Goal: Task Accomplishment & Management: Manage account settings

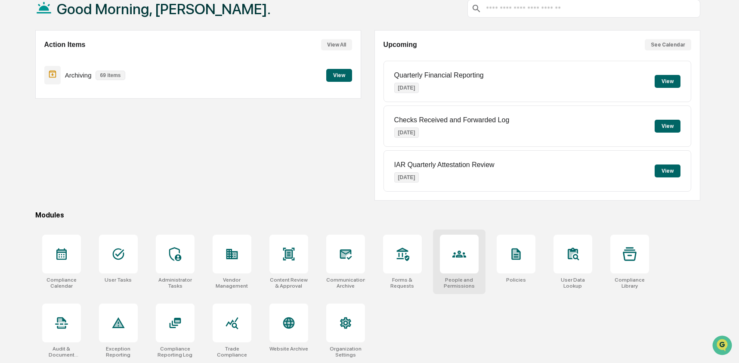
click at [447, 254] on div at bounding box center [459, 254] width 39 height 39
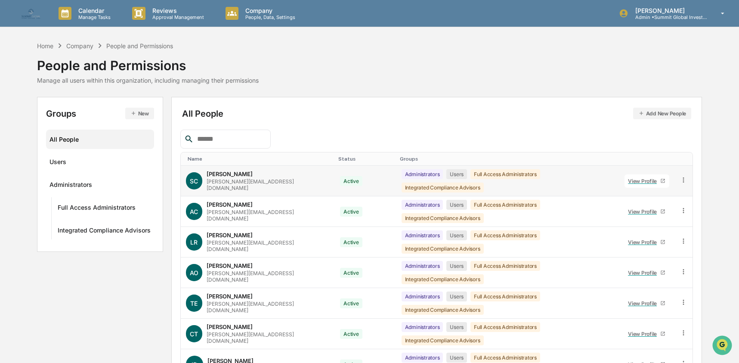
click at [684, 179] on icon at bounding box center [683, 180] width 8 height 8
click at [654, 193] on div "Groups & Permissions" at bounding box center [643, 194] width 74 height 10
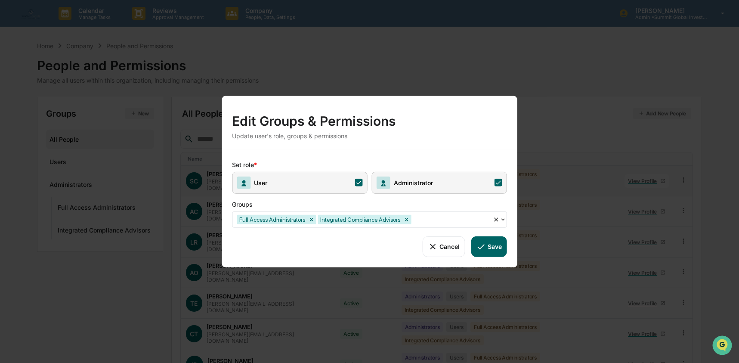
click at [285, 181] on span "User" at bounding box center [299, 182] width 135 height 22
click at [485, 243] on button "Save" at bounding box center [489, 246] width 36 height 21
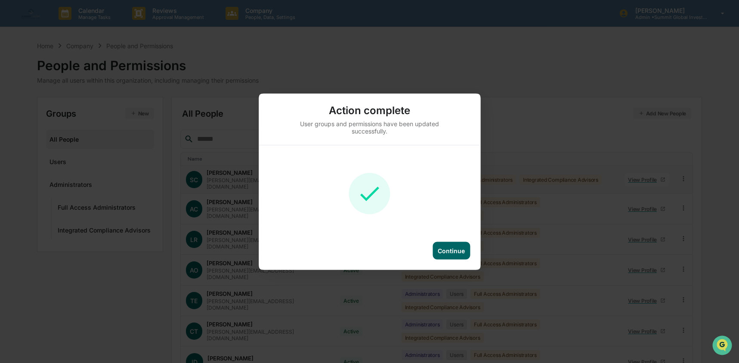
click at [444, 246] on div "Continue" at bounding box center [450, 250] width 37 height 18
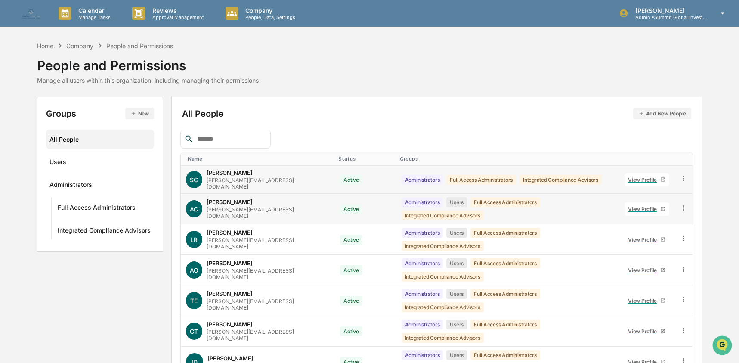
click at [683, 204] on icon at bounding box center [683, 208] width 8 height 8
click at [614, 219] on icon at bounding box center [611, 222] width 8 height 6
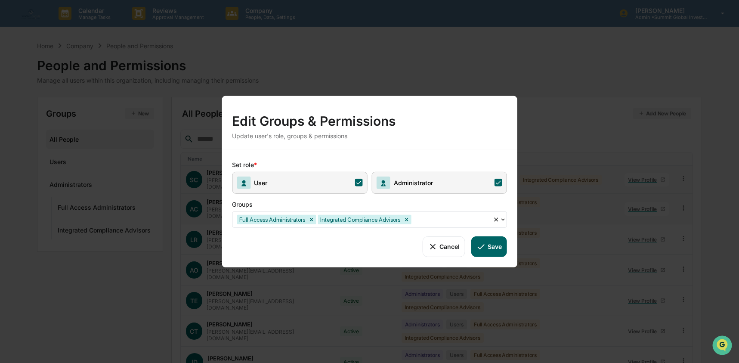
click at [334, 185] on span "User" at bounding box center [299, 182] width 135 height 22
click at [491, 246] on button "Save" at bounding box center [489, 246] width 36 height 21
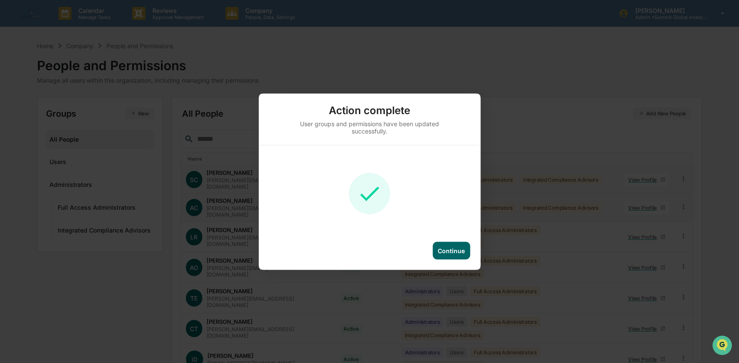
click at [444, 250] on div "Continue" at bounding box center [451, 250] width 27 height 7
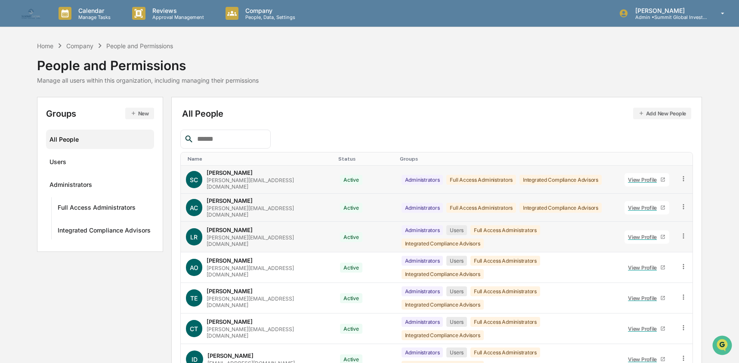
click at [682, 232] on icon at bounding box center [683, 236] width 8 height 8
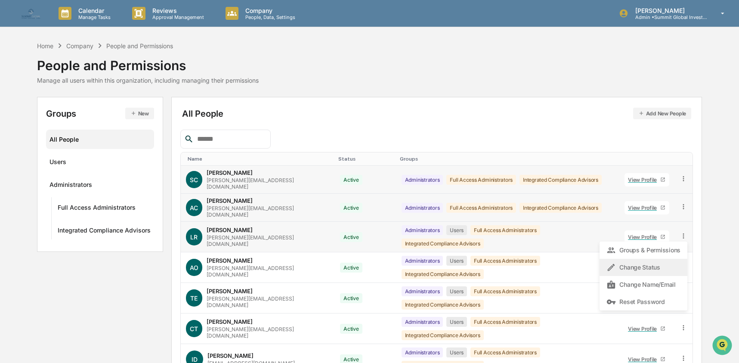
click at [611, 259] on div "Change Status" at bounding box center [643, 267] width 88 height 17
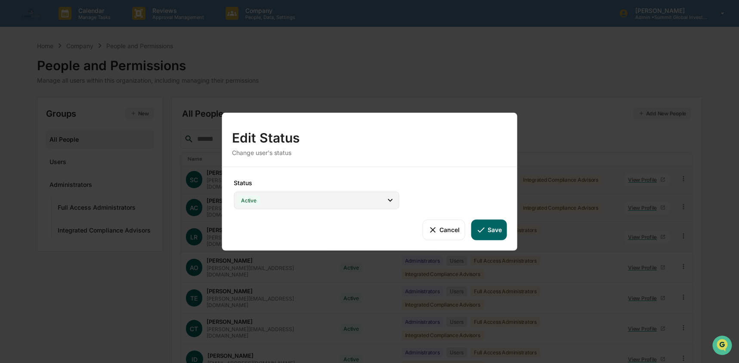
click at [309, 195] on div "Active" at bounding box center [316, 200] width 165 height 18
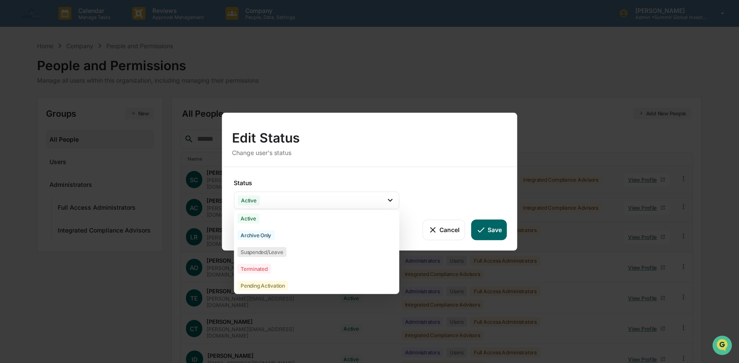
click at [333, 166] on div "Edit Status Change user's status" at bounding box center [370, 139] width 296 height 54
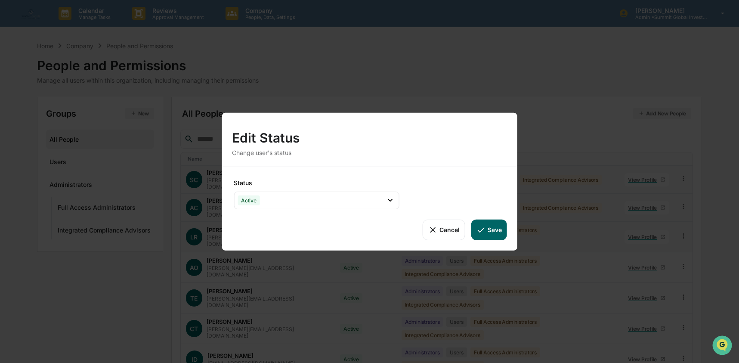
click at [441, 234] on button "Cancel" at bounding box center [443, 229] width 43 height 21
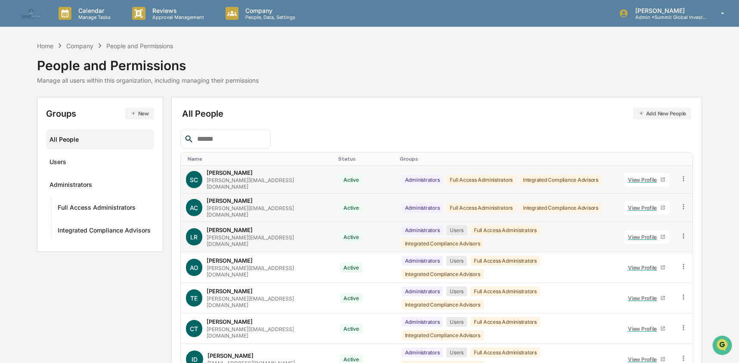
click at [681, 232] on icon at bounding box center [683, 236] width 8 height 8
click at [647, 245] on div "Groups & Permissions" at bounding box center [643, 250] width 74 height 10
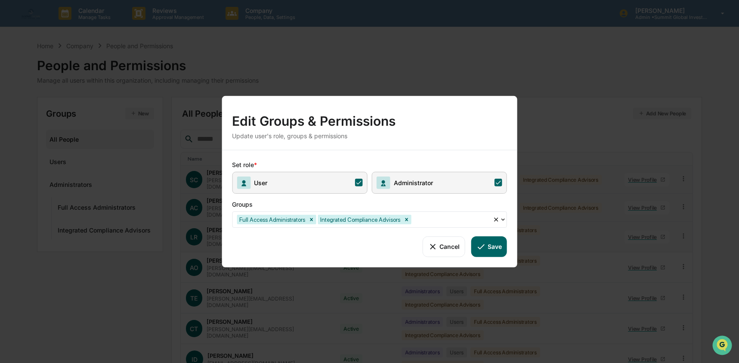
click at [319, 188] on span "User" at bounding box center [299, 182] width 135 height 22
click at [503, 246] on button "Save" at bounding box center [489, 246] width 36 height 21
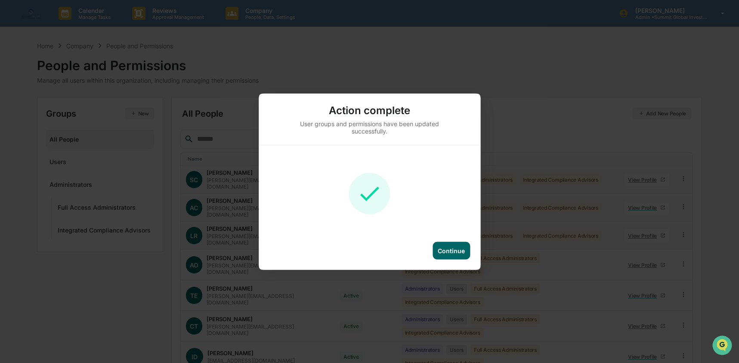
click at [460, 253] on div "Continue" at bounding box center [451, 250] width 27 height 7
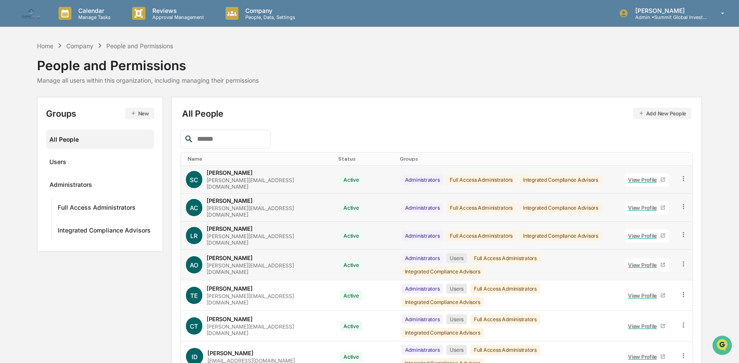
click at [679, 260] on icon at bounding box center [683, 264] width 8 height 8
click at [658, 273] on div "Groups & Permissions" at bounding box center [643, 278] width 74 height 10
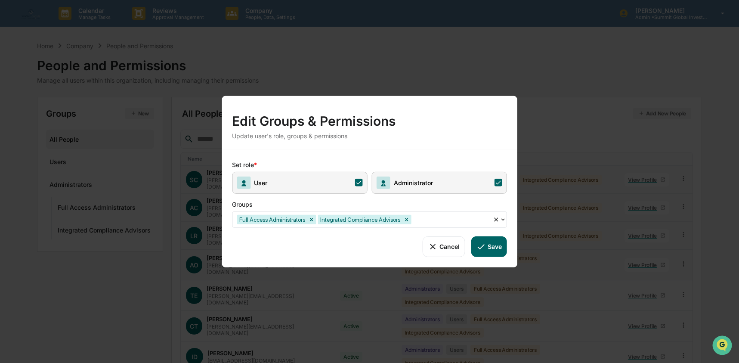
drag, startPoint x: 334, startPoint y: 186, endPoint x: 421, endPoint y: 212, distance: 90.6
click at [334, 186] on span "User" at bounding box center [299, 182] width 135 height 22
click at [479, 246] on icon at bounding box center [480, 245] width 9 height 9
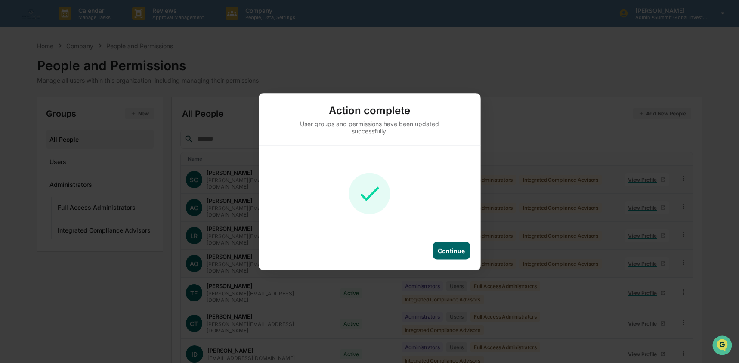
click at [458, 250] on div "Continue" at bounding box center [451, 250] width 27 height 7
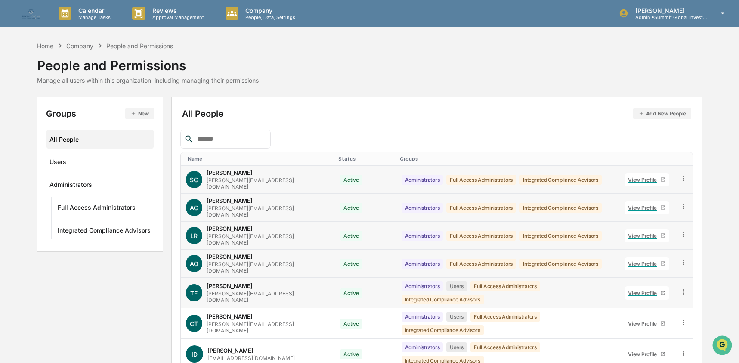
click at [683, 289] on icon at bounding box center [682, 291] width 1 height 5
click at [617, 301] on div "Groups & Permissions" at bounding box center [643, 306] width 74 height 10
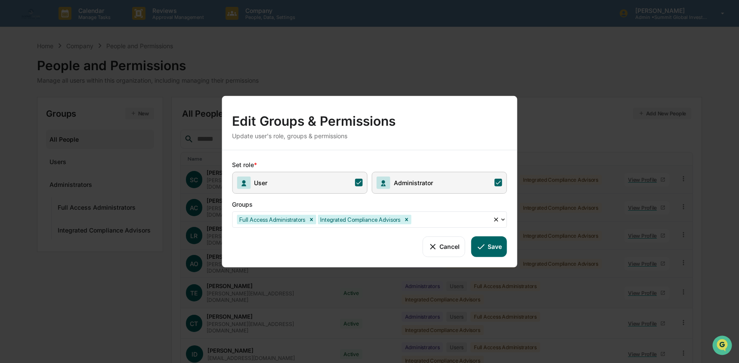
click at [335, 198] on div "Groups" at bounding box center [369, 202] width 275 height 18
click at [356, 178] on span "User" at bounding box center [299, 182] width 135 height 22
click at [486, 248] on button "Save" at bounding box center [489, 246] width 36 height 21
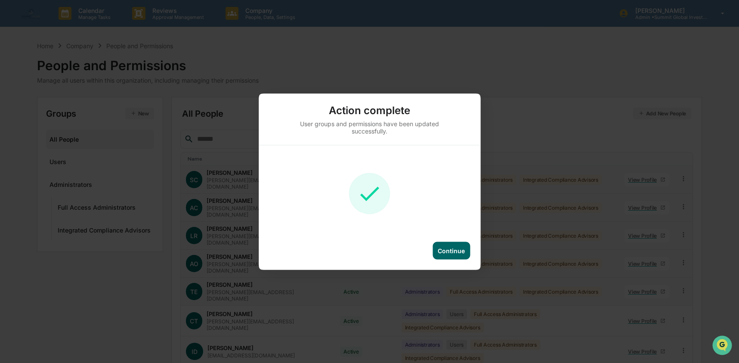
click at [447, 258] on div "Continue" at bounding box center [450, 250] width 37 height 18
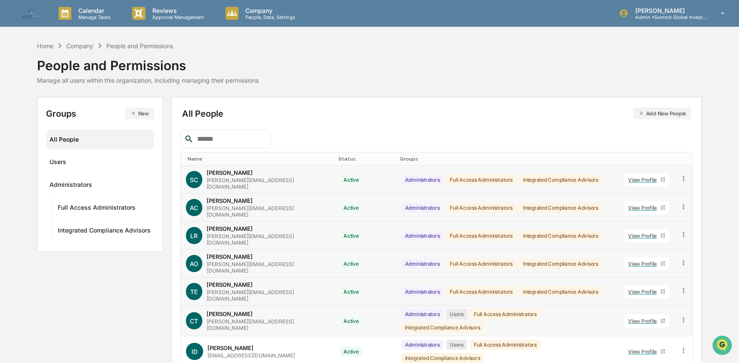
click at [684, 316] on icon at bounding box center [683, 320] width 8 height 8
click at [653, 329] on div "Groups & Permissions" at bounding box center [643, 334] width 74 height 10
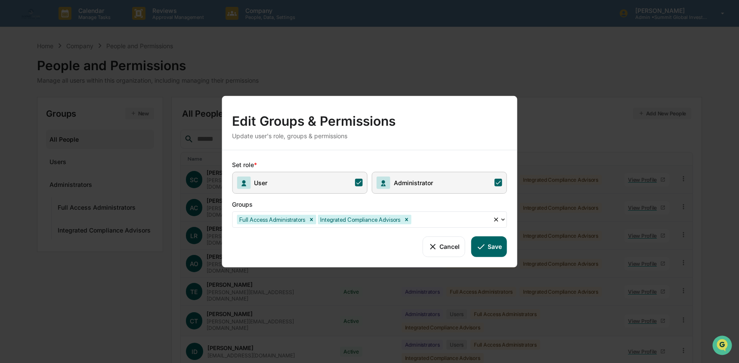
click at [303, 178] on span "User" at bounding box center [299, 182] width 135 height 22
click at [491, 251] on button "Save" at bounding box center [489, 246] width 36 height 21
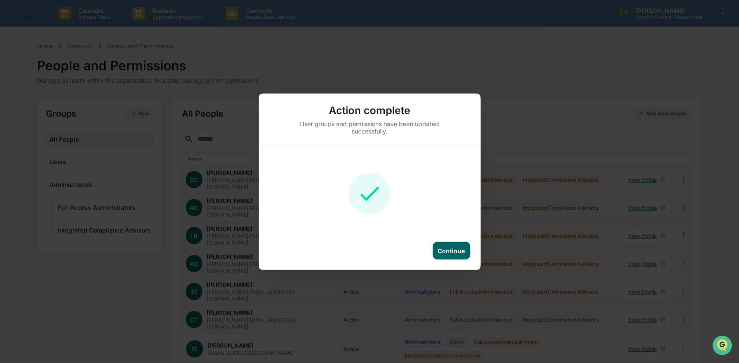
click at [453, 249] on div "Continue" at bounding box center [451, 250] width 27 height 7
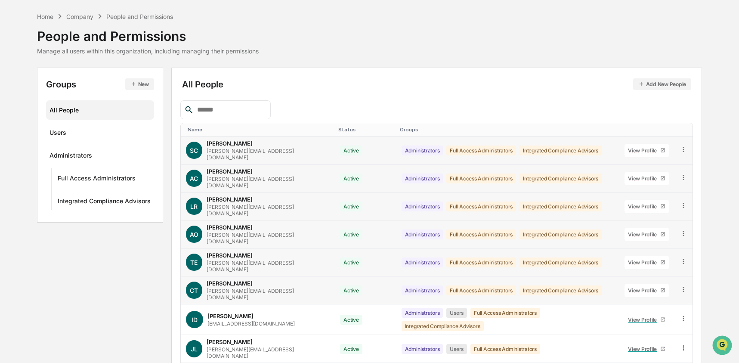
scroll to position [47, 0]
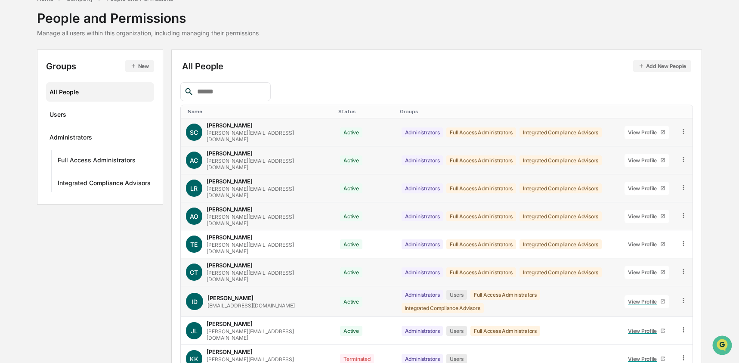
click at [683, 296] on icon at bounding box center [683, 300] width 8 height 8
click at [645, 309] on div "Groups & Permissions" at bounding box center [643, 314] width 74 height 10
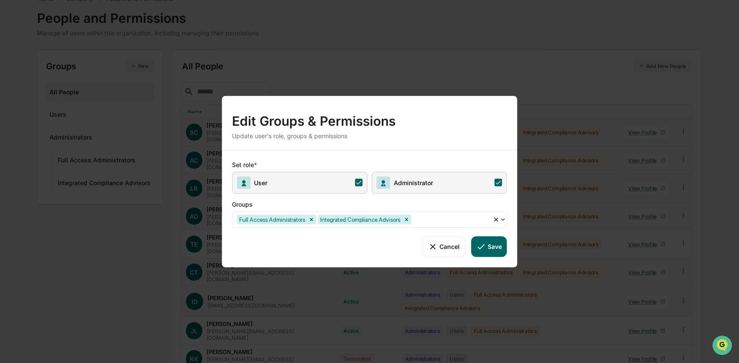
click at [342, 180] on span "User" at bounding box center [299, 182] width 135 height 22
click at [485, 244] on icon at bounding box center [480, 245] width 9 height 9
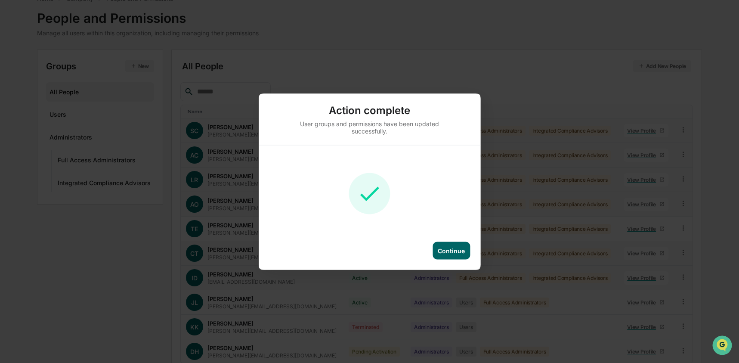
click at [444, 252] on div "Continue" at bounding box center [451, 250] width 27 height 7
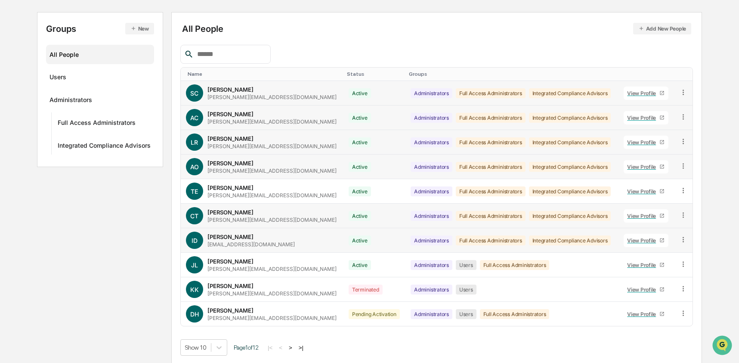
scroll to position [87, 0]
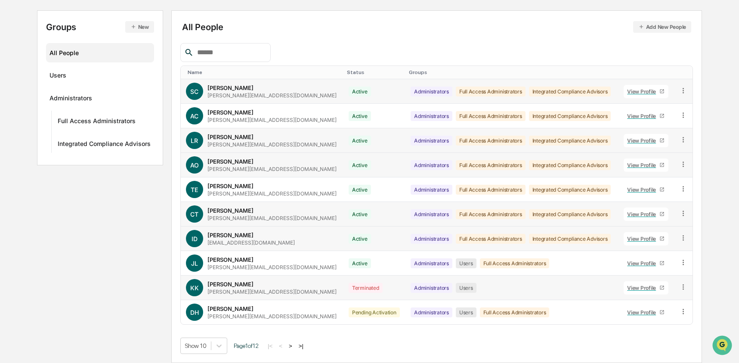
click at [679, 288] on icon at bounding box center [683, 287] width 8 height 8
click at [648, 305] on div "Groups & Permissions" at bounding box center [643, 301] width 74 height 10
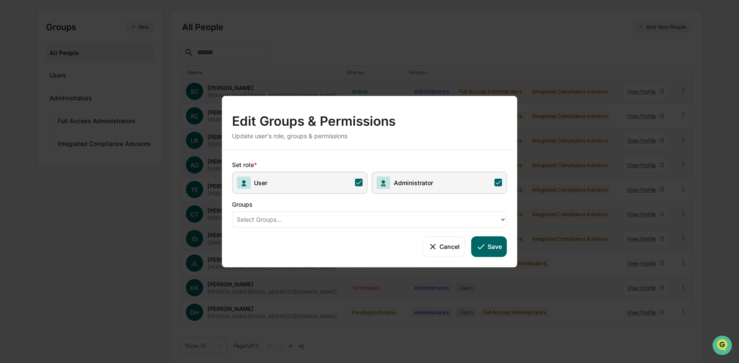
click at [349, 178] on span "User" at bounding box center [299, 182] width 135 height 22
click at [475, 246] on button "Save" at bounding box center [489, 246] width 36 height 21
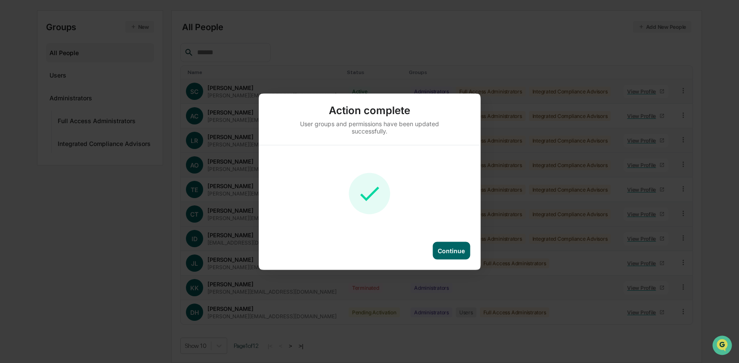
click at [464, 253] on div "Continue" at bounding box center [451, 250] width 27 height 7
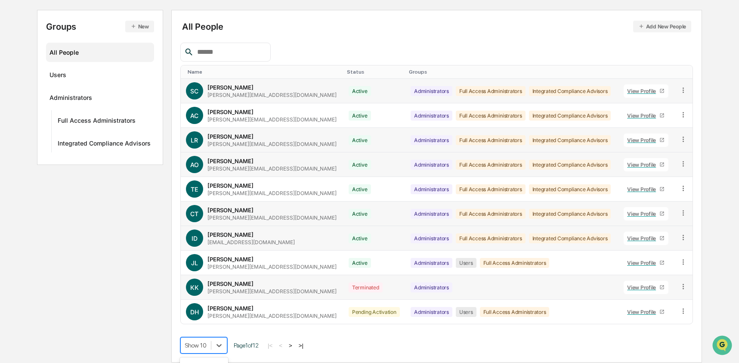
scroll to position [156, 0]
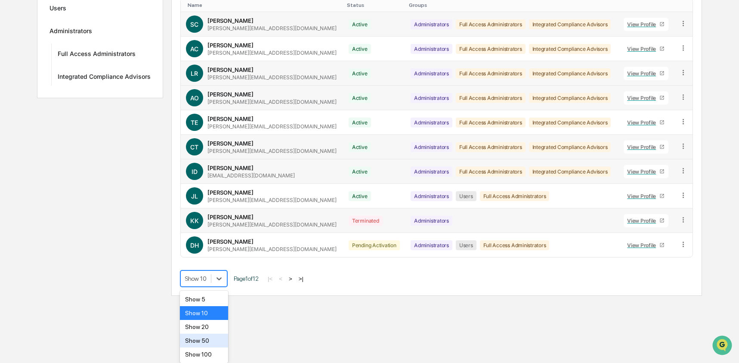
click at [205, 296] on body "Calendar Manage Tasks Reviews Approval Management Company People, Data, Setting…" at bounding box center [369, 70] width 739 height 449
click at [204, 339] on div "Show 50" at bounding box center [204, 340] width 49 height 14
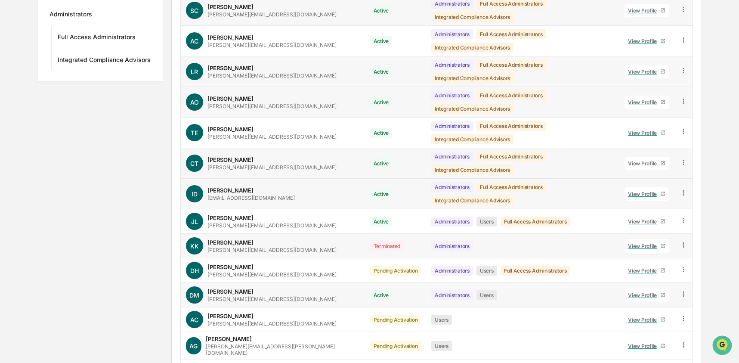
scroll to position [171, 0]
click at [681, 290] on icon at bounding box center [683, 294] width 8 height 8
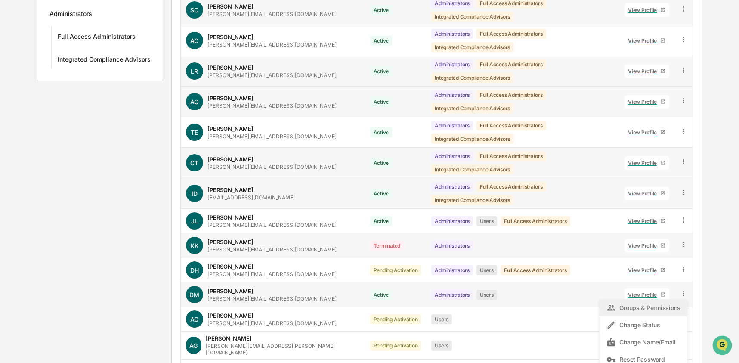
click at [631, 303] on div "Groups & Permissions" at bounding box center [643, 308] width 74 height 10
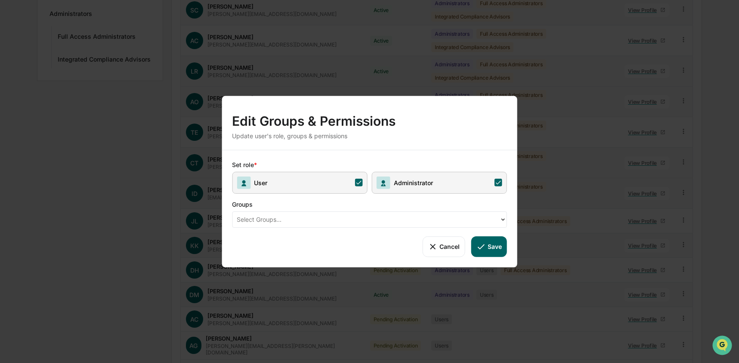
click at [336, 182] on span "User" at bounding box center [299, 182] width 135 height 22
click at [417, 188] on span "Administrator" at bounding box center [439, 182] width 135 height 22
click at [483, 246] on icon at bounding box center [481, 246] width 7 height 5
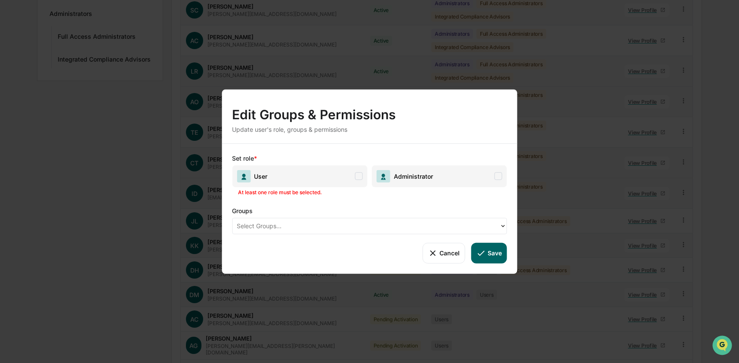
click at [448, 254] on button "Cancel" at bounding box center [443, 252] width 43 height 21
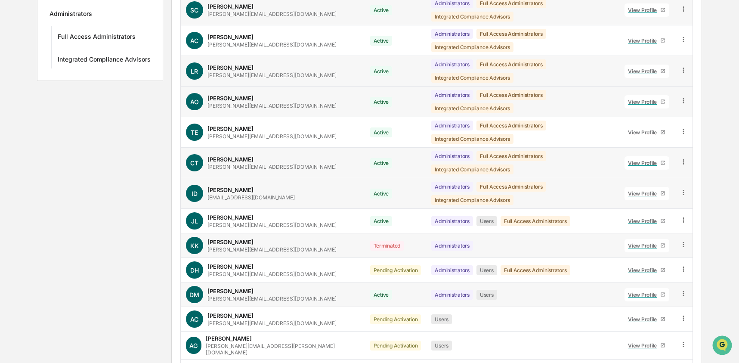
click at [685, 290] on icon at bounding box center [683, 294] width 8 height 8
click at [656, 316] on div "Change Status" at bounding box center [643, 324] width 88 height 17
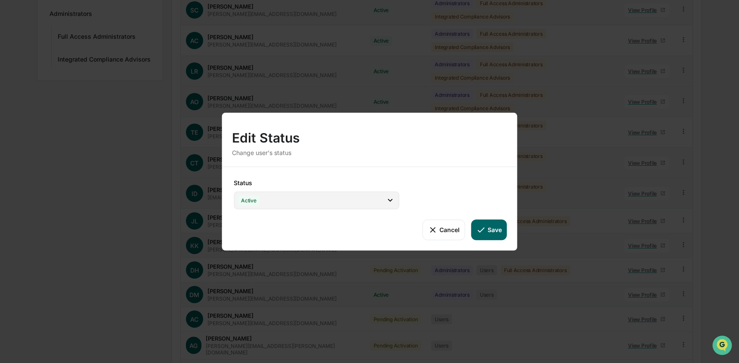
click at [318, 195] on div "Active" at bounding box center [316, 200] width 165 height 18
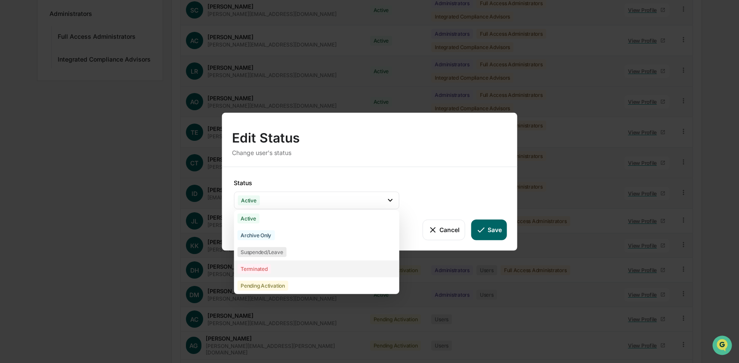
click at [312, 264] on div "Terminated" at bounding box center [316, 268] width 165 height 17
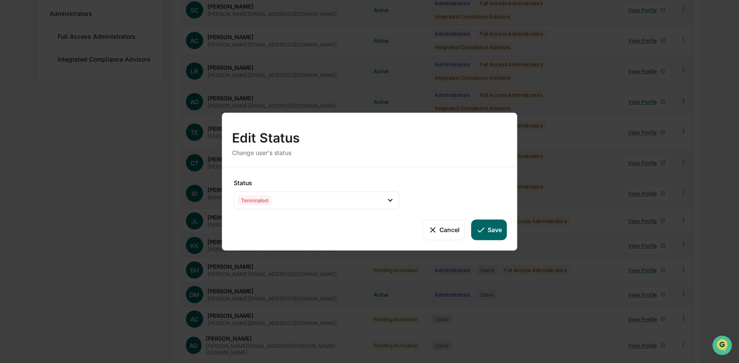
click at [475, 230] on button "Save" at bounding box center [489, 229] width 36 height 21
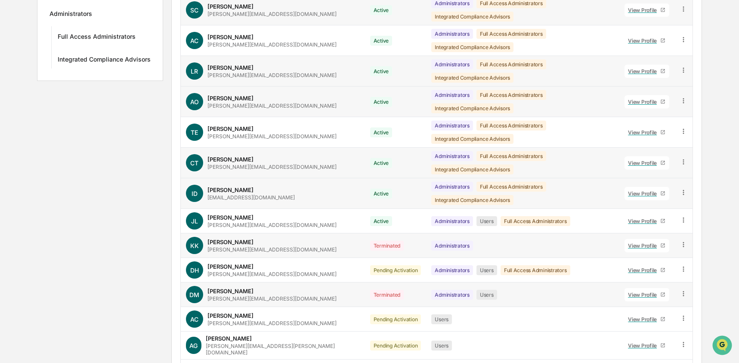
click at [680, 290] on icon at bounding box center [683, 294] width 8 height 8
click at [634, 303] on div "Groups & Permissions" at bounding box center [643, 308] width 74 height 10
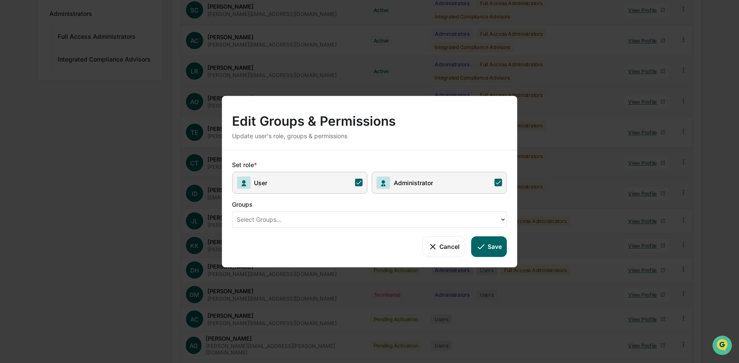
click at [327, 185] on span "User" at bounding box center [299, 182] width 135 height 22
click at [497, 245] on button "Save" at bounding box center [489, 246] width 36 height 21
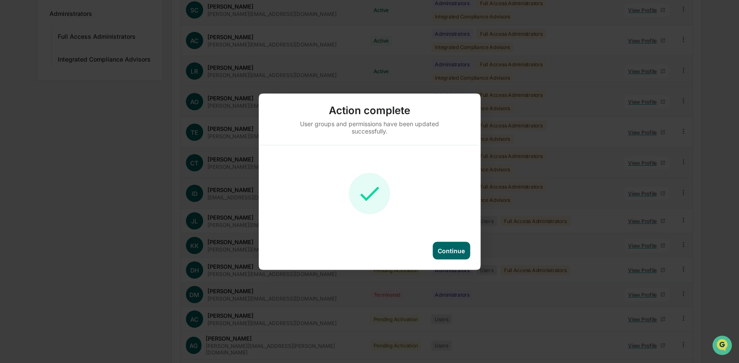
click at [443, 250] on div "Continue" at bounding box center [451, 250] width 27 height 7
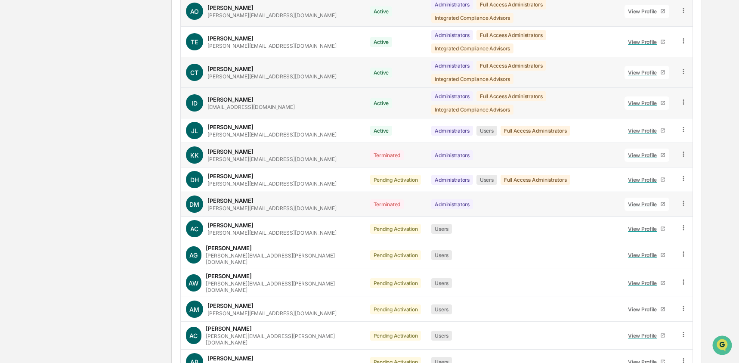
scroll to position [0, 0]
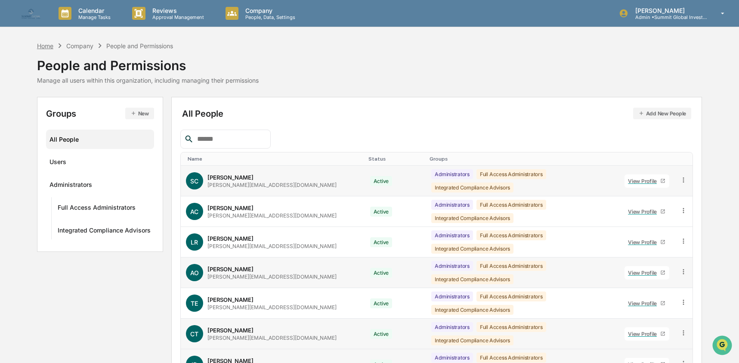
click at [43, 48] on div "Home" at bounding box center [45, 45] width 16 height 7
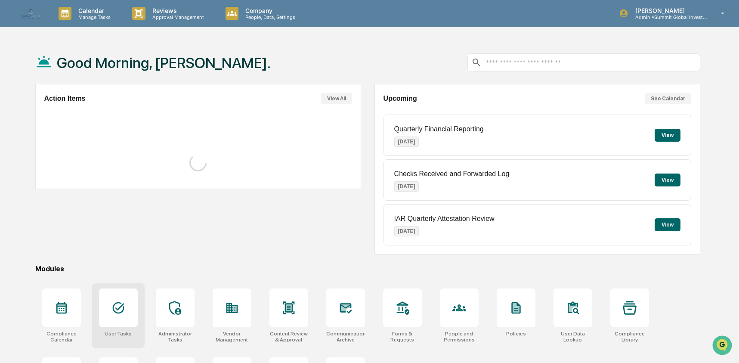
click at [114, 301] on icon at bounding box center [118, 308] width 14 height 14
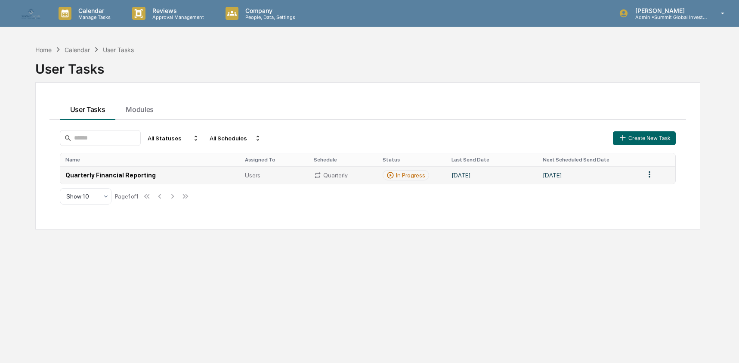
click at [215, 174] on td "Quarterly Financial Reporting" at bounding box center [150, 175] width 180 height 18
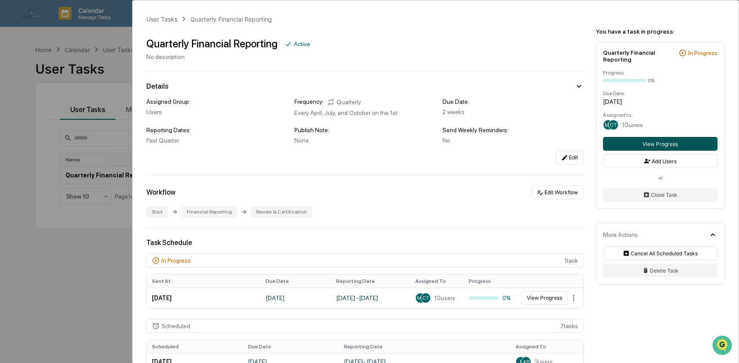
click at [638, 148] on button "View Progress" at bounding box center [660, 144] width 114 height 14
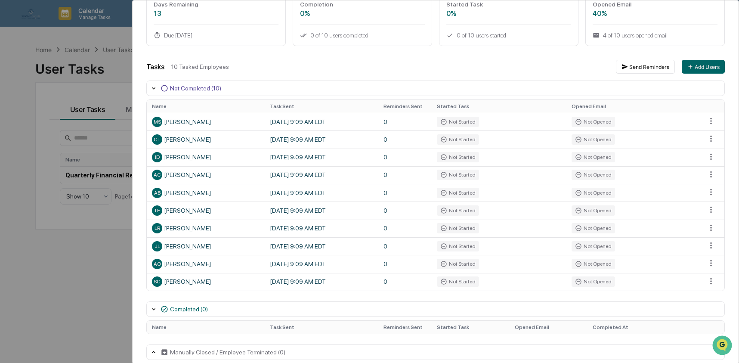
scroll to position [86, 0]
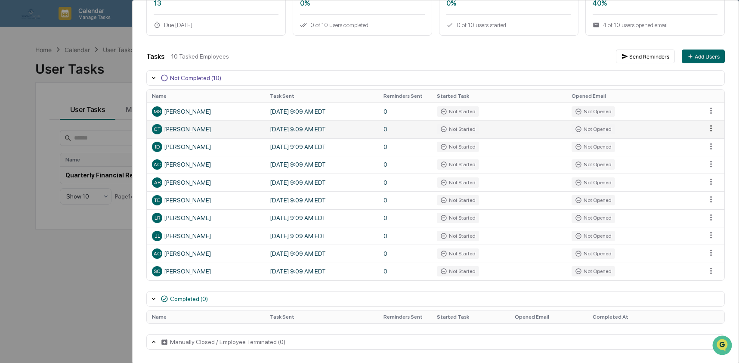
click at [709, 129] on html "Calendar Manage Tasks Reviews Approval Management Company People, Data, Setting…" at bounding box center [369, 181] width 739 height 363
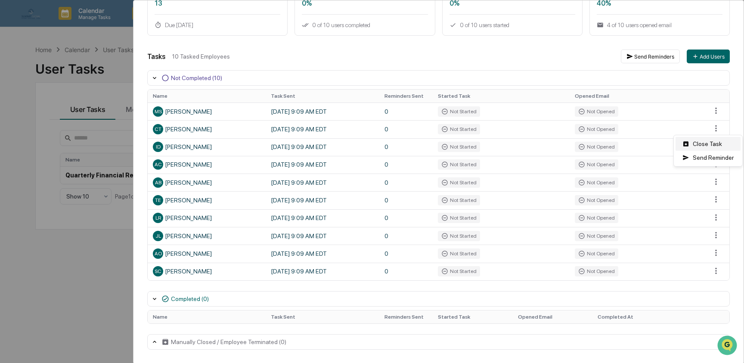
click at [705, 142] on div "Close Task" at bounding box center [707, 144] width 65 height 14
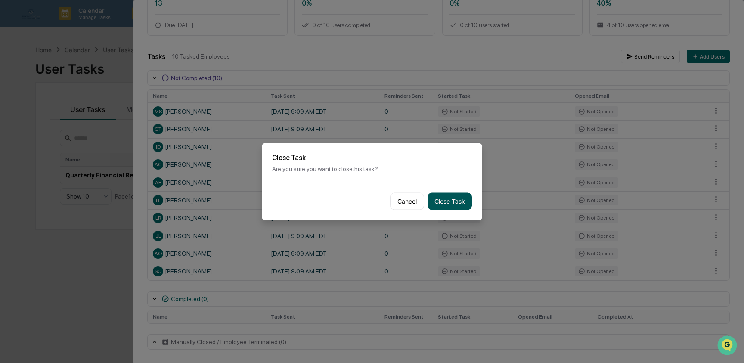
click at [451, 196] on button "Close Task" at bounding box center [449, 200] width 44 height 17
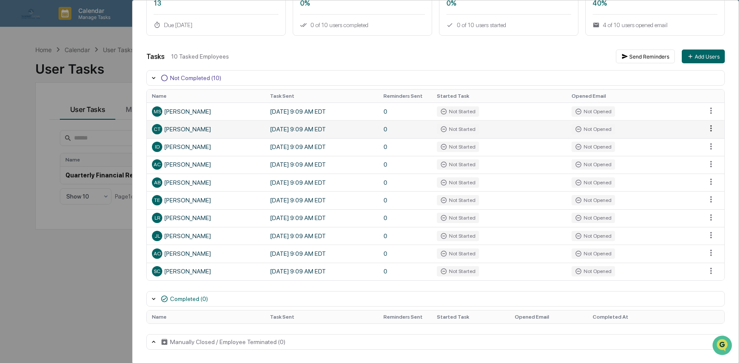
scroll to position [68, 0]
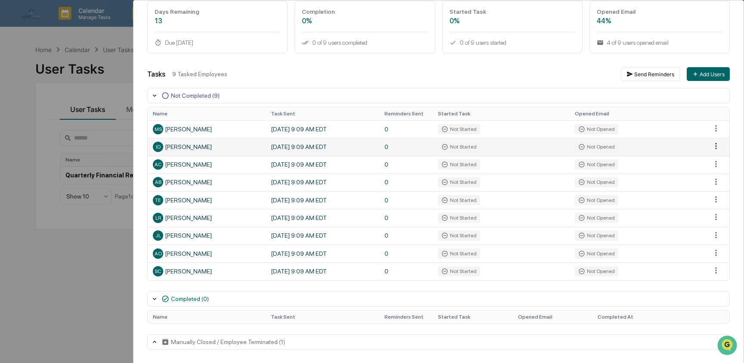
click at [708, 145] on html "Calendar Manage Tasks Reviews Approval Management Company People, Data, Setting…" at bounding box center [372, 181] width 744 height 363
click at [707, 158] on div "Close Task" at bounding box center [707, 161] width 65 height 14
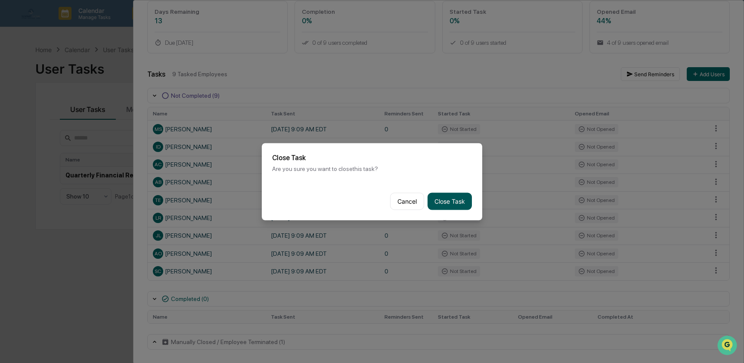
click at [460, 200] on button "Close Task" at bounding box center [449, 200] width 44 height 17
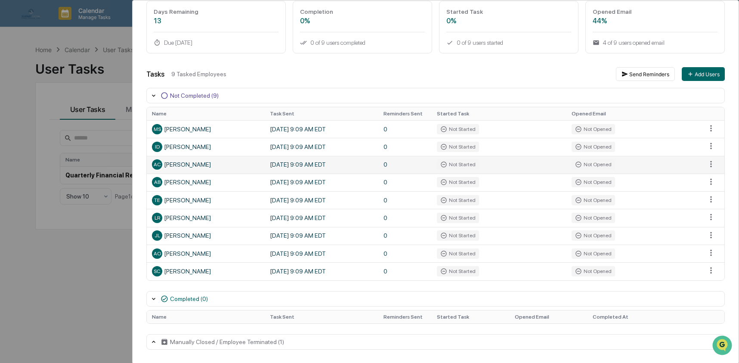
scroll to position [50, 0]
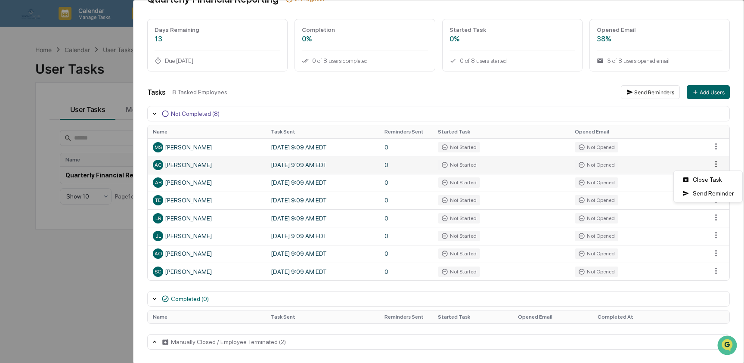
click at [706, 164] on html "Calendar Manage Tasks Reviews Approval Management Company People, Data, Setting…" at bounding box center [372, 181] width 744 height 363
click at [703, 182] on div "Close Task" at bounding box center [707, 180] width 65 height 14
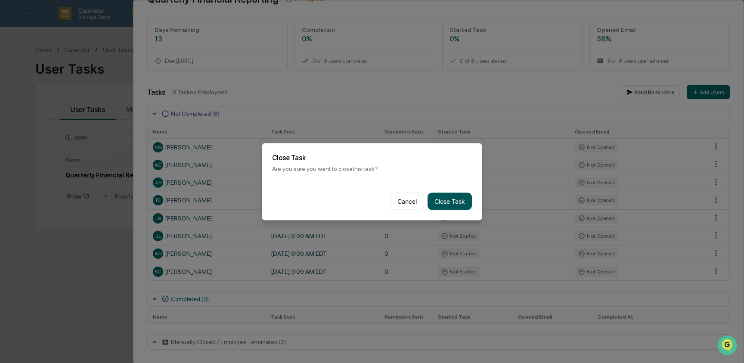
click at [452, 197] on button "Close Task" at bounding box center [449, 200] width 44 height 17
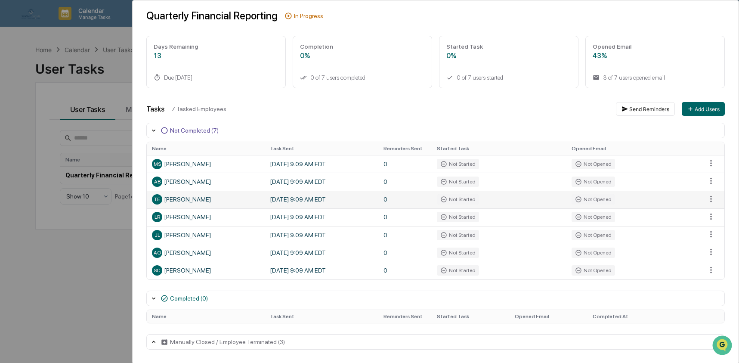
scroll to position [32, 0]
click at [710, 198] on html "Calendar Manage Tasks Reviews Approval Management Company People, Data, Setting…" at bounding box center [369, 181] width 739 height 363
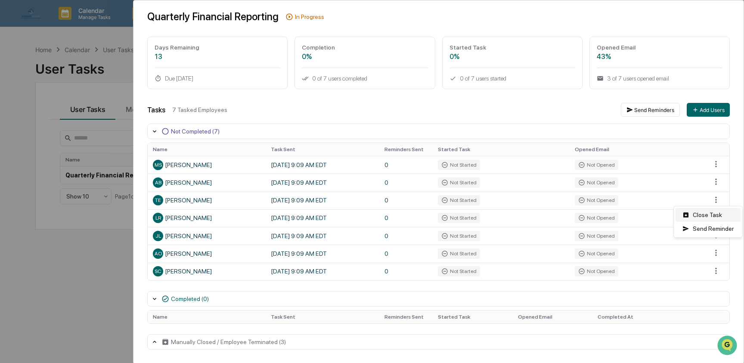
click at [705, 215] on div "Close Task" at bounding box center [707, 215] width 65 height 14
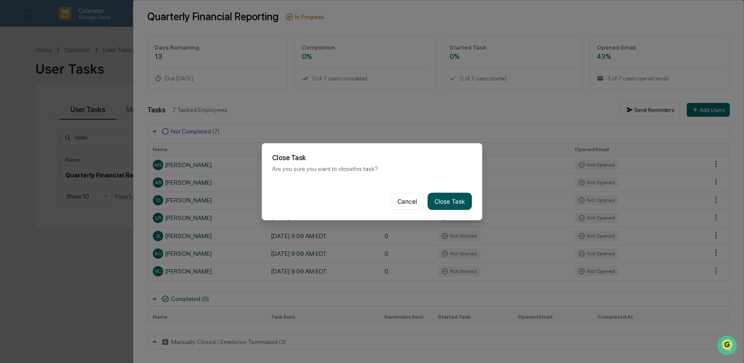
click at [437, 198] on button "Close Task" at bounding box center [449, 200] width 44 height 17
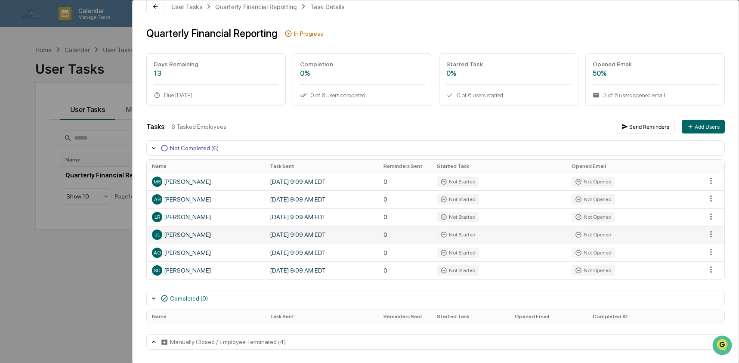
scroll to position [15, 0]
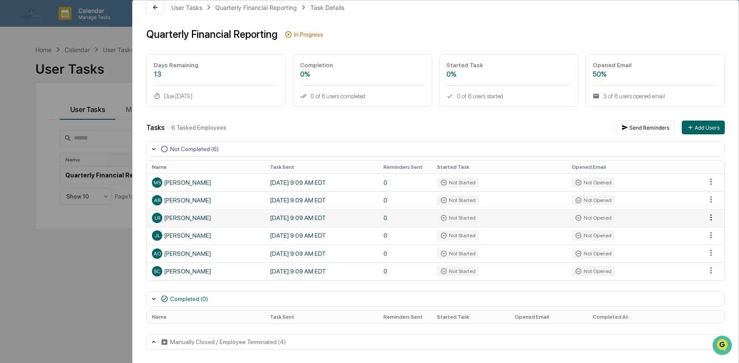
click at [704, 217] on html "Calendar Manage Tasks Reviews Approval Management Company People, Data, Setting…" at bounding box center [369, 181] width 739 height 363
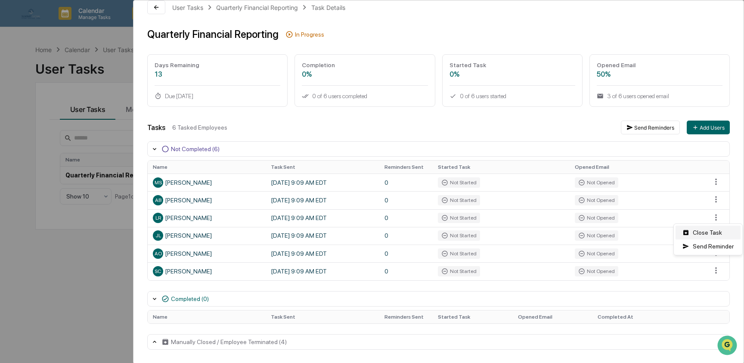
click at [689, 235] on div "Close Task" at bounding box center [707, 232] width 65 height 14
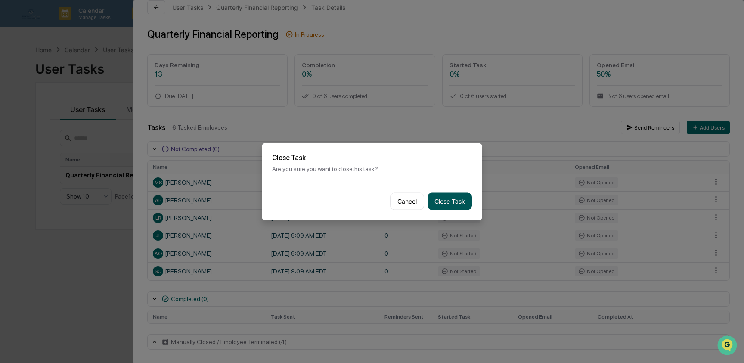
click at [455, 200] on button "Close Task" at bounding box center [449, 200] width 44 height 17
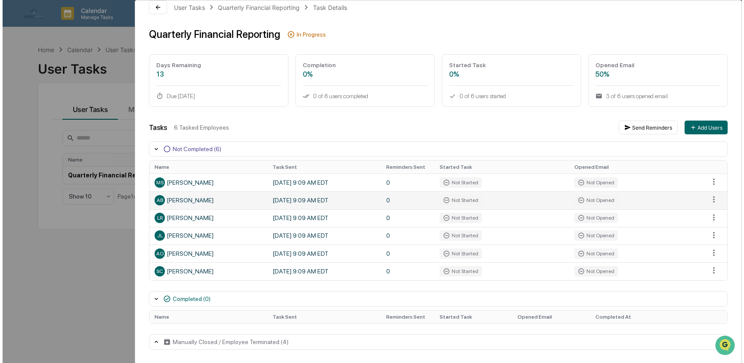
scroll to position [0, 0]
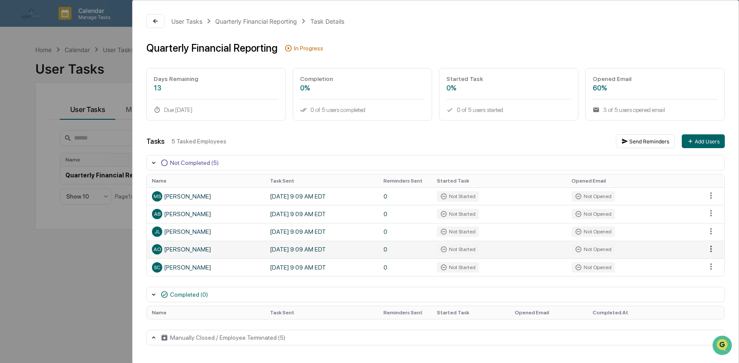
click at [711, 251] on html "Calendar Manage Tasks Reviews Approval Management Company People, Data, Setting…" at bounding box center [369, 181] width 739 height 363
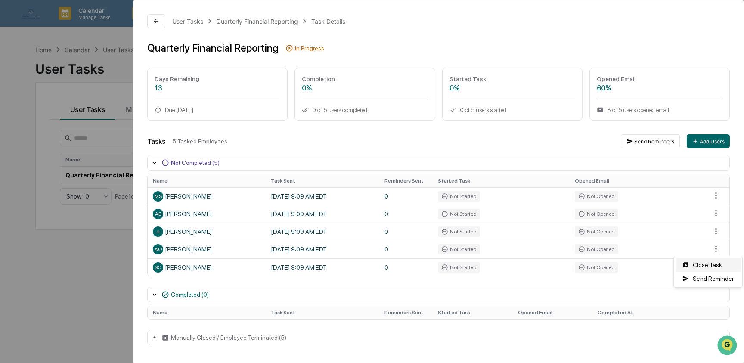
click at [703, 264] on div "Close Task" at bounding box center [707, 265] width 65 height 14
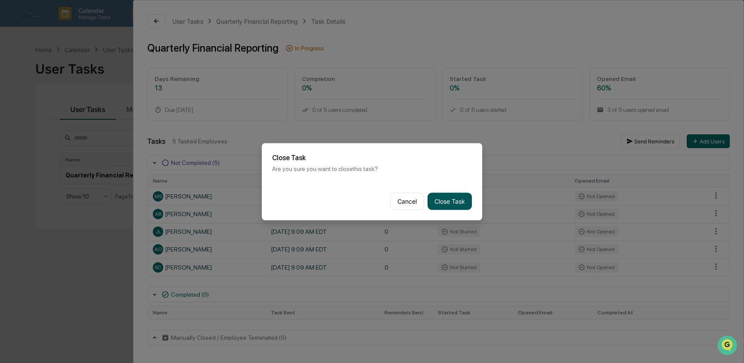
click at [444, 197] on button "Close Task" at bounding box center [449, 200] width 44 height 17
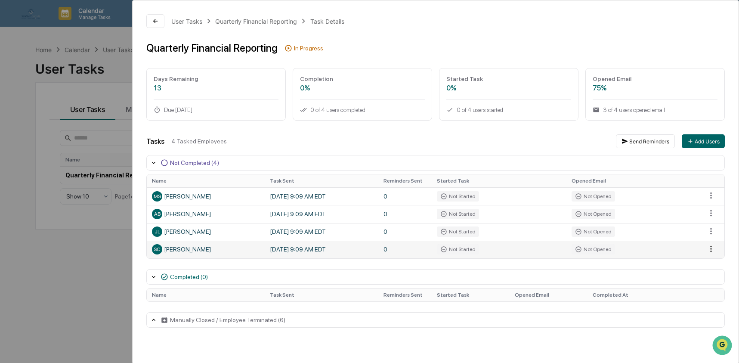
click at [712, 252] on html "Calendar Manage Tasks Reviews Approval Management Company People, Data, Setting…" at bounding box center [369, 181] width 739 height 363
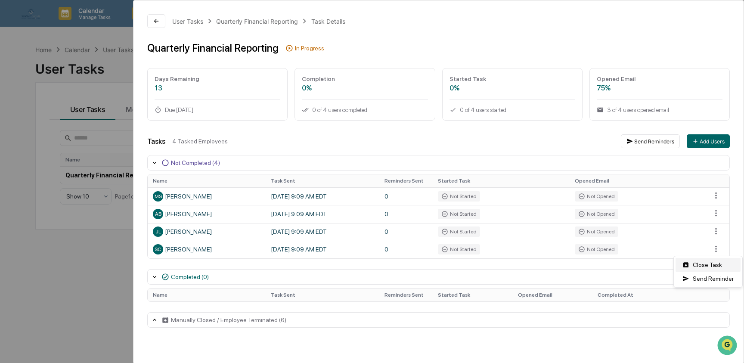
click at [708, 265] on div "Close Task" at bounding box center [707, 265] width 65 height 14
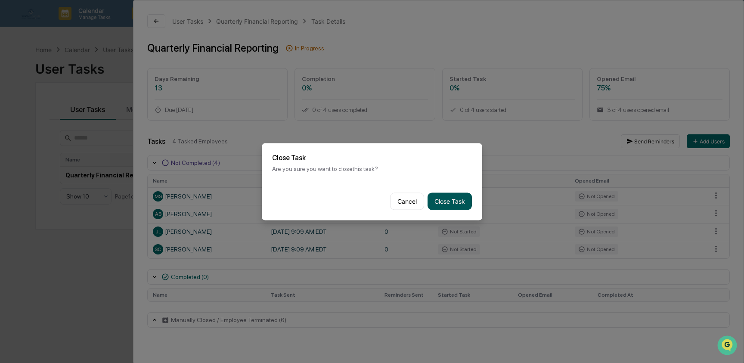
click at [434, 196] on button "Close Task" at bounding box center [449, 200] width 44 height 17
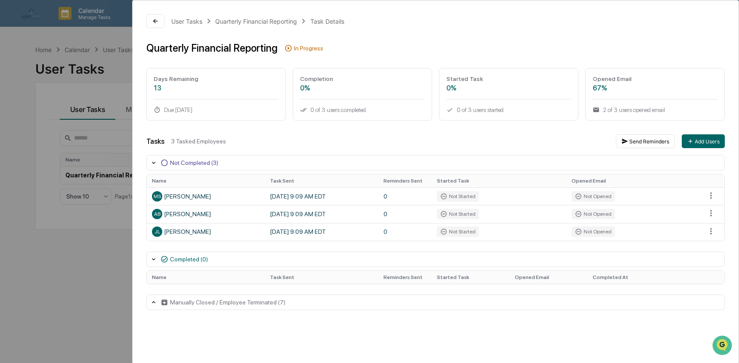
click at [42, 282] on div "User Tasks Quarterly Financial Reporting Task Details Quarterly Financial Repor…" at bounding box center [369, 181] width 739 height 363
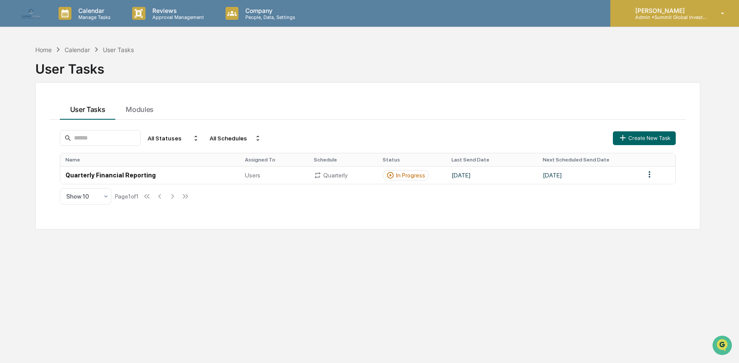
click at [678, 10] on p "[PERSON_NAME]" at bounding box center [668, 10] width 80 height 7
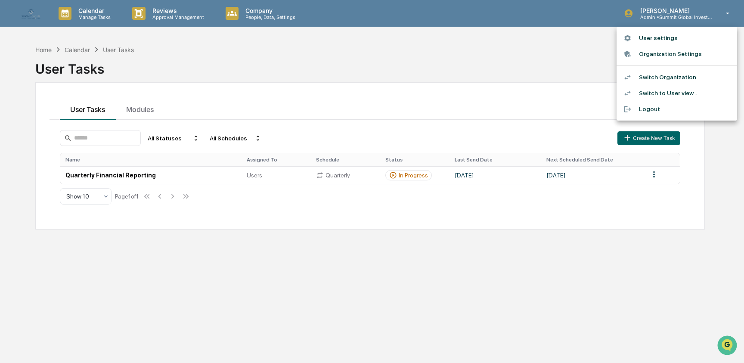
click at [676, 75] on li "Switch Organization" at bounding box center [676, 77] width 120 height 16
